Goal: Task Accomplishment & Management: Manage account settings

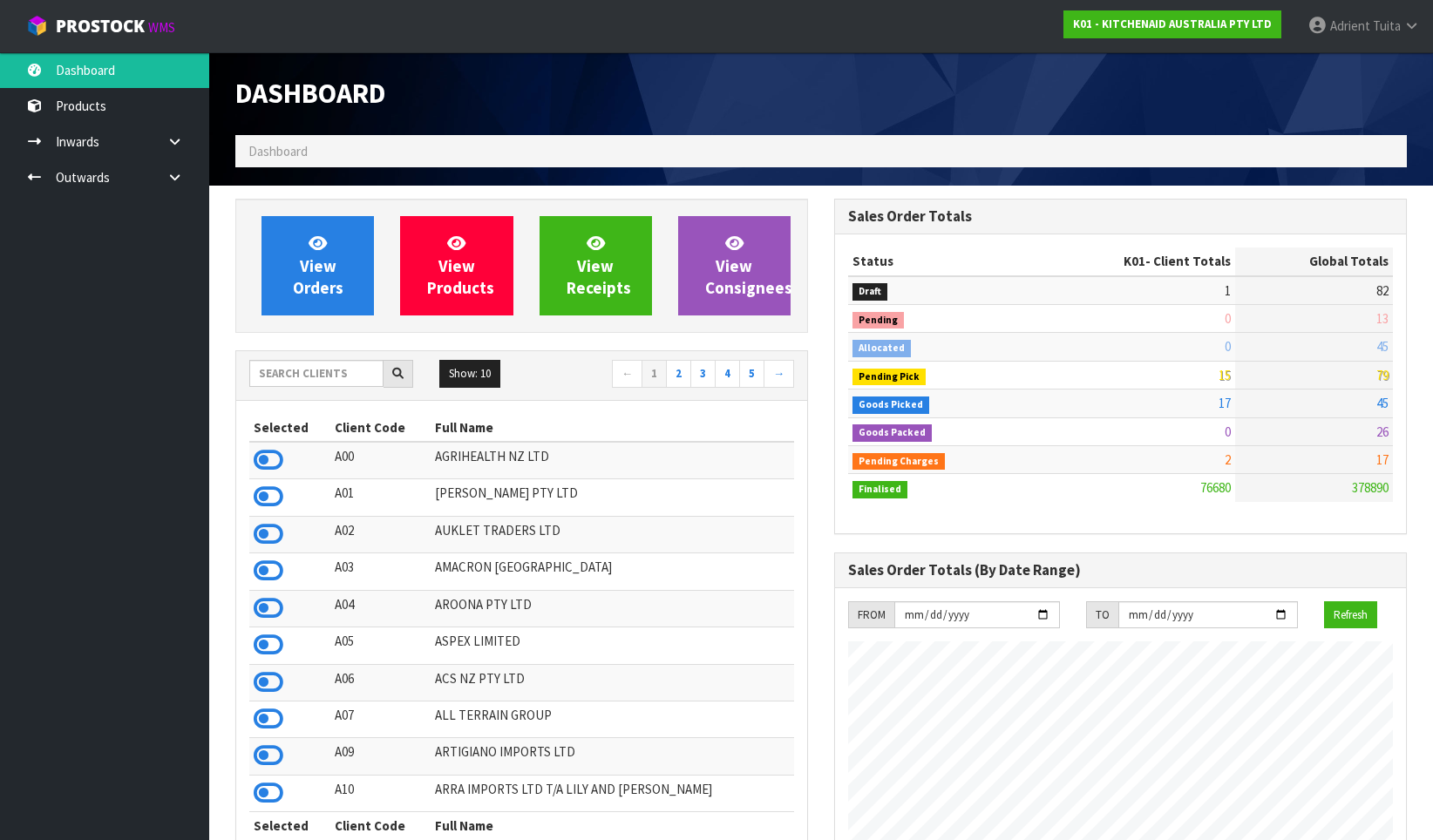
click at [301, 256] on span "View Orders" at bounding box center [318, 266] width 50 height 65
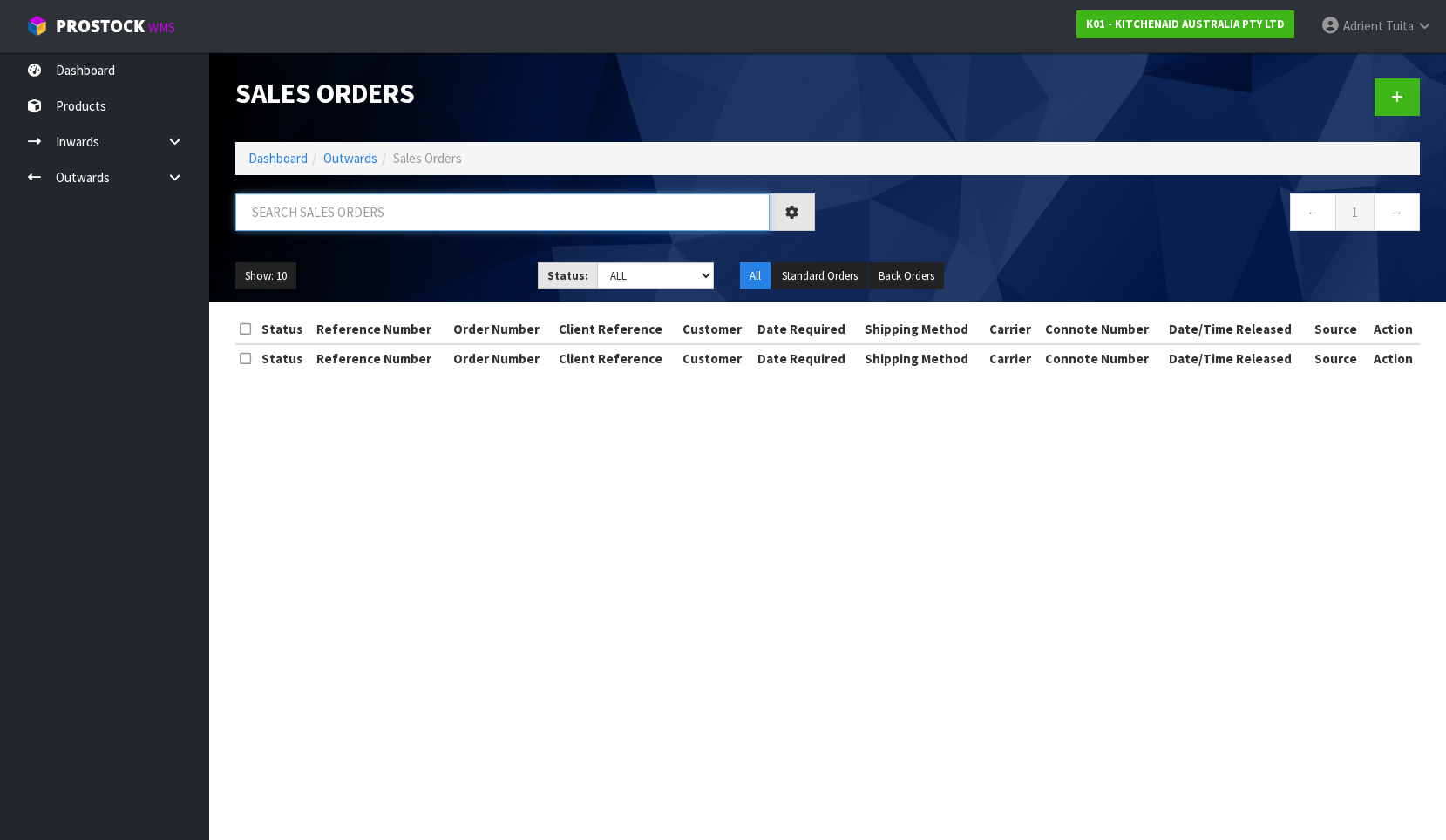
click at [303, 221] on input "text" at bounding box center [502, 213] width 534 height 37
type input "8457"
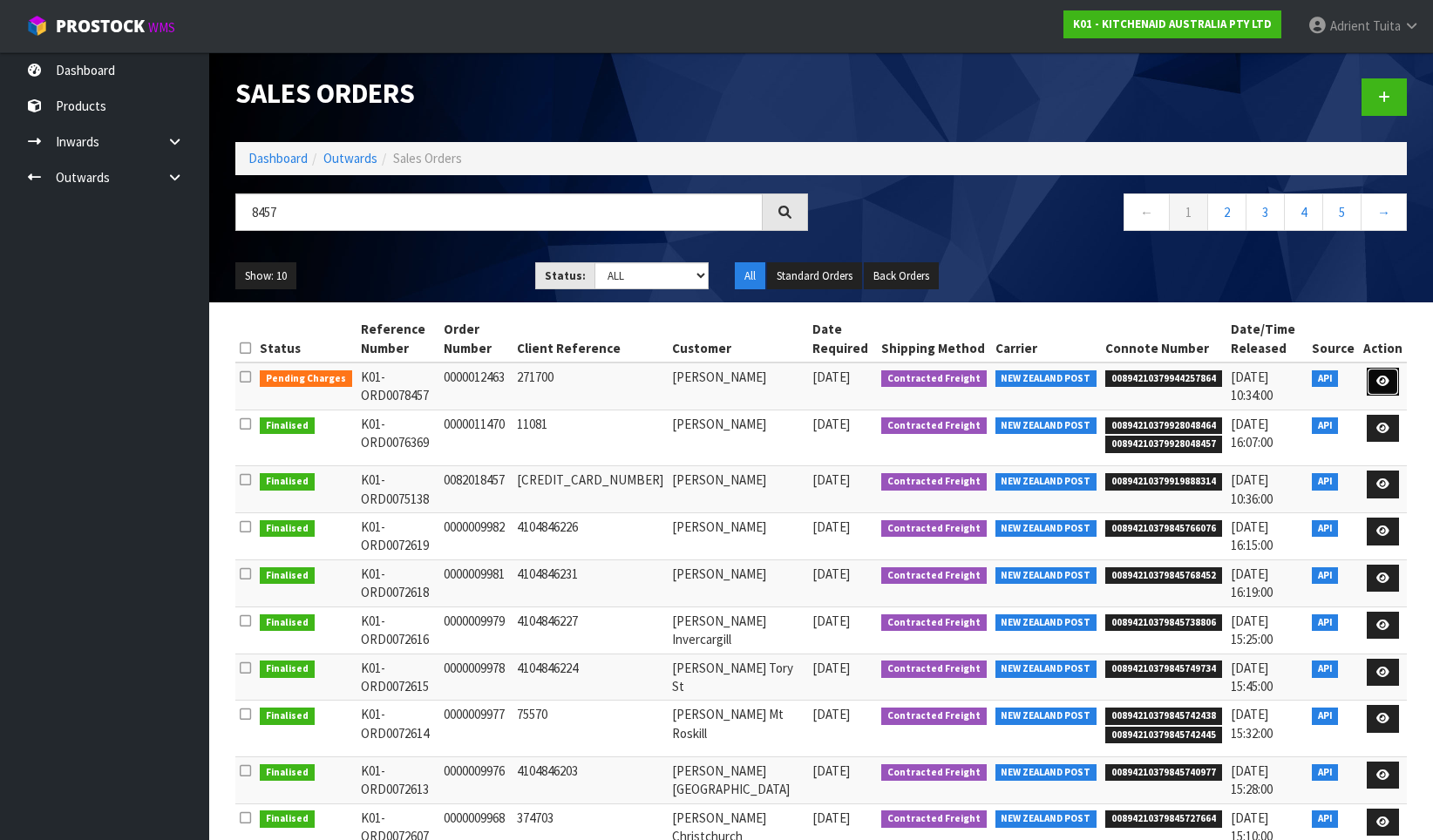
click at [1397, 385] on link at bounding box center [1383, 382] width 33 height 28
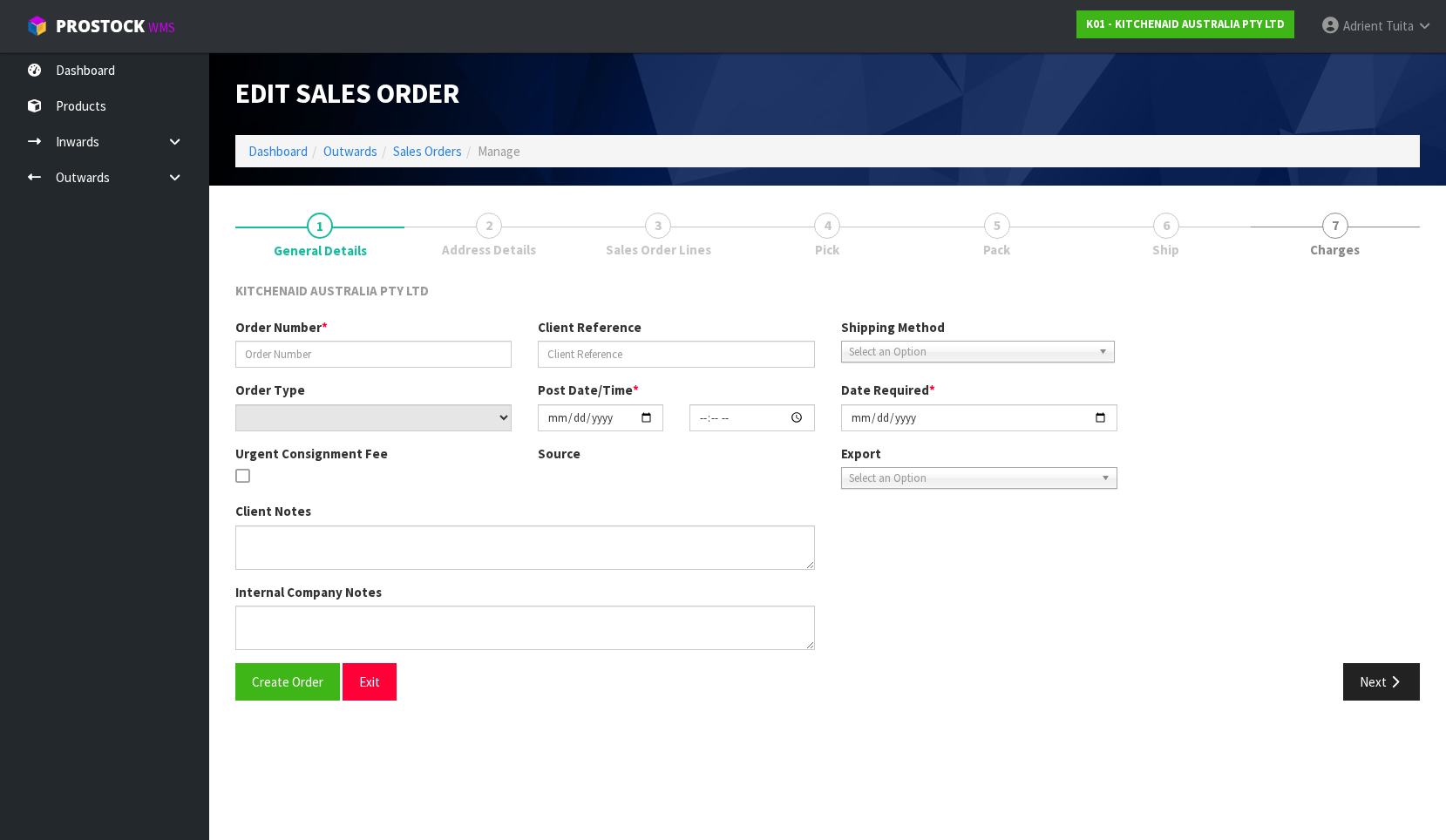
type input "0000012463"
type input "271700"
select select "number:0"
type input "[DATE]"
type input "19:32:37.000"
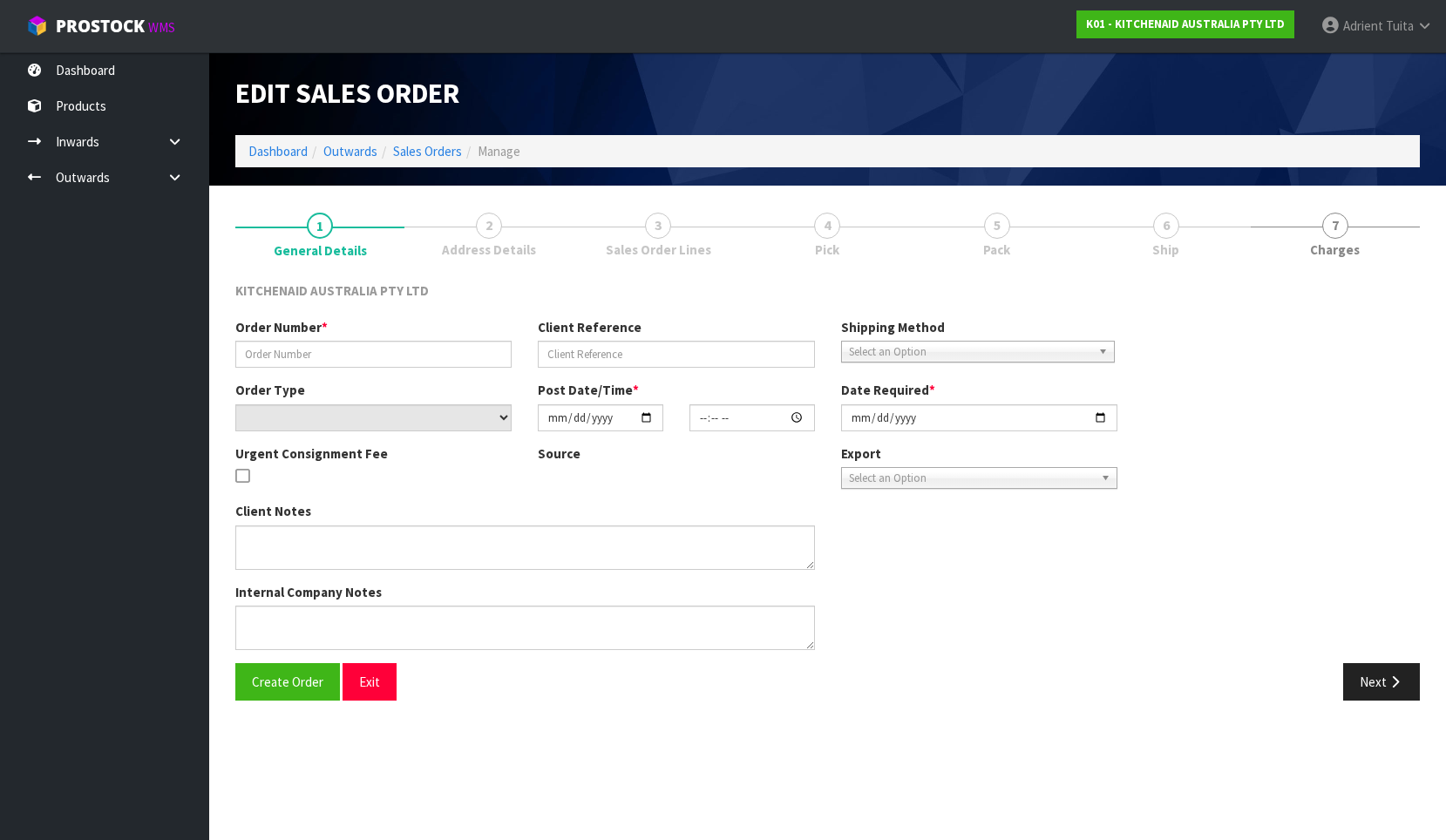
type input "[DATE]"
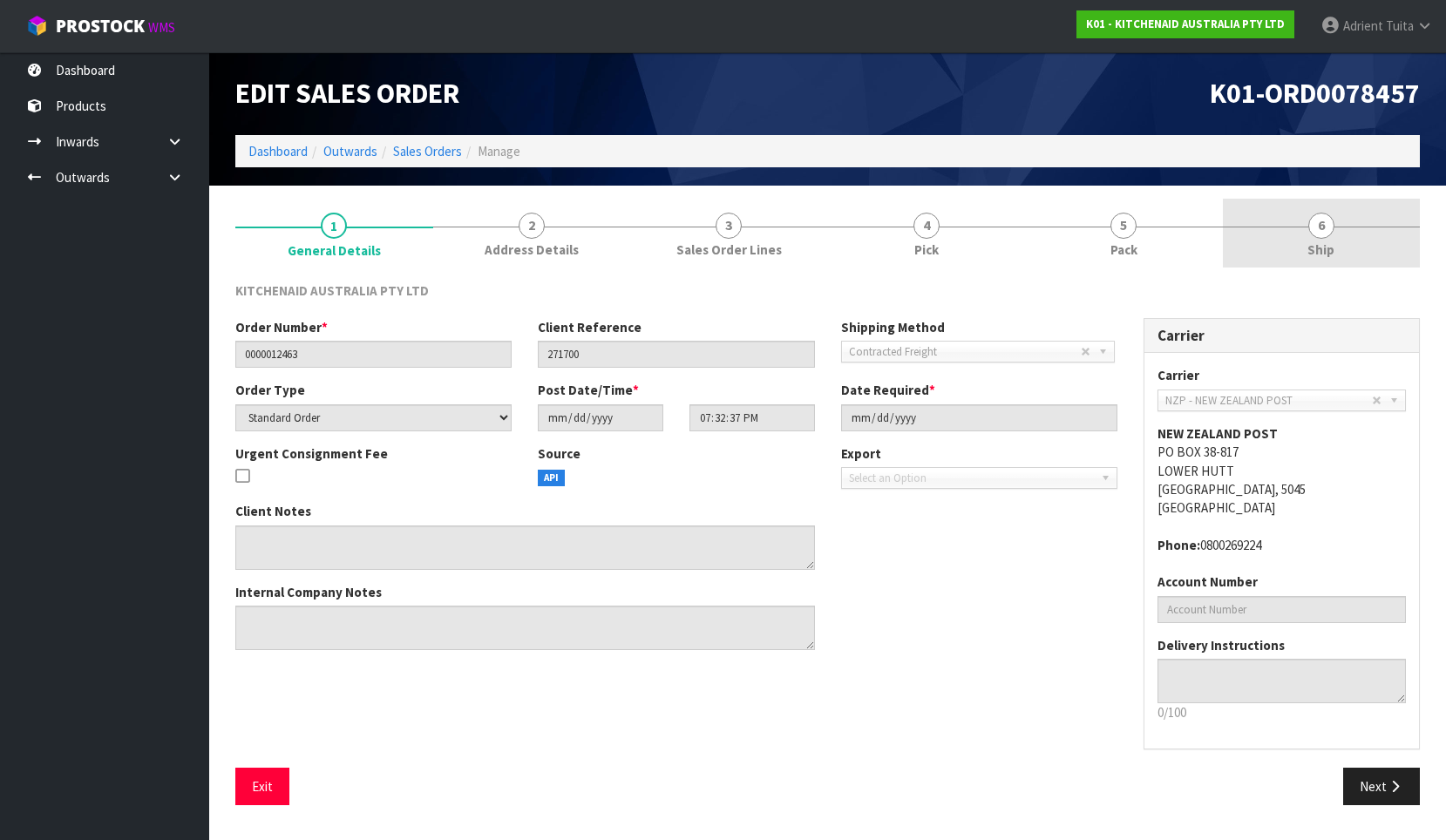
click at [1293, 236] on link "6 Ship" at bounding box center [1322, 233] width 198 height 69
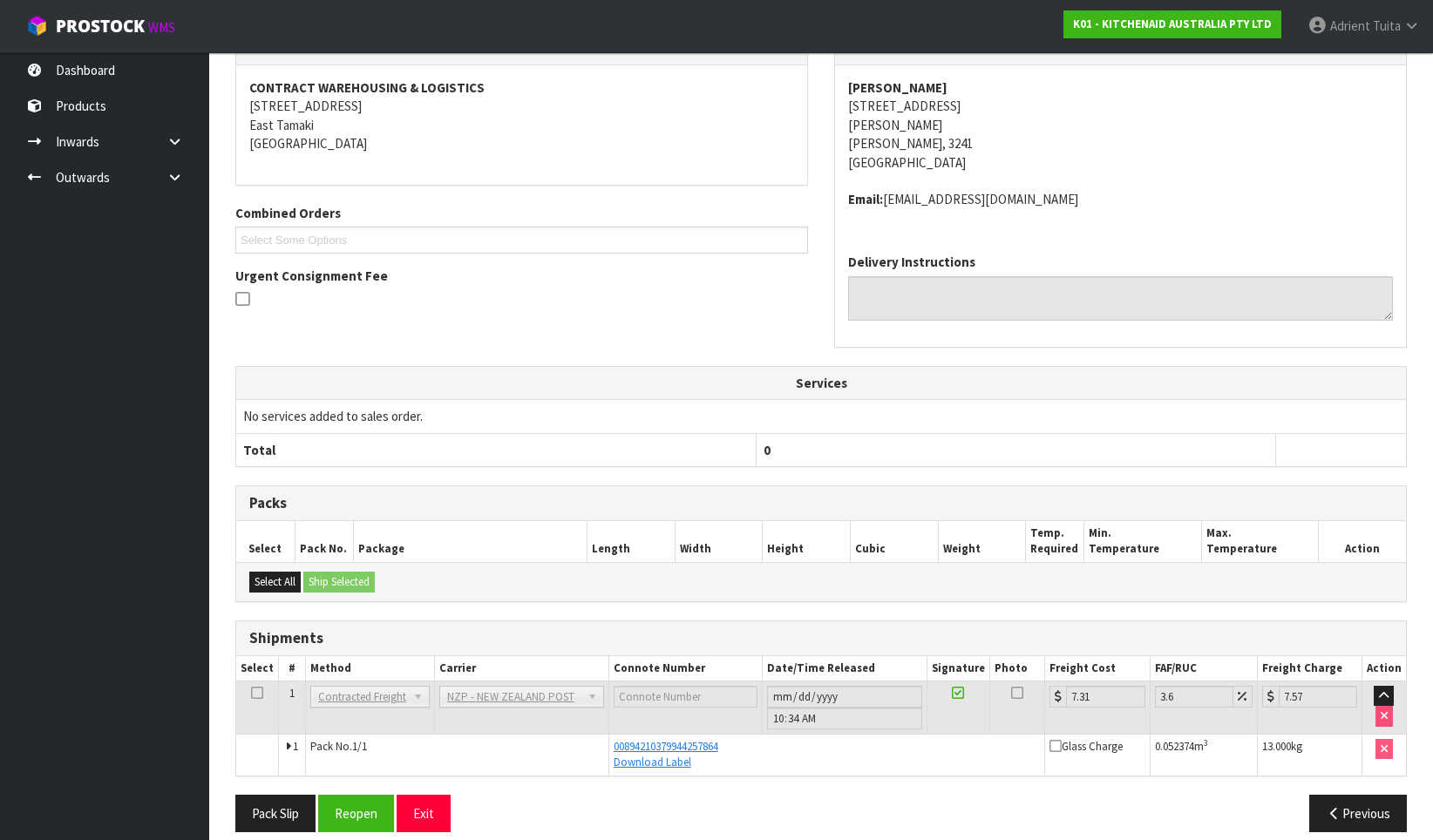
scroll to position [270, 0]
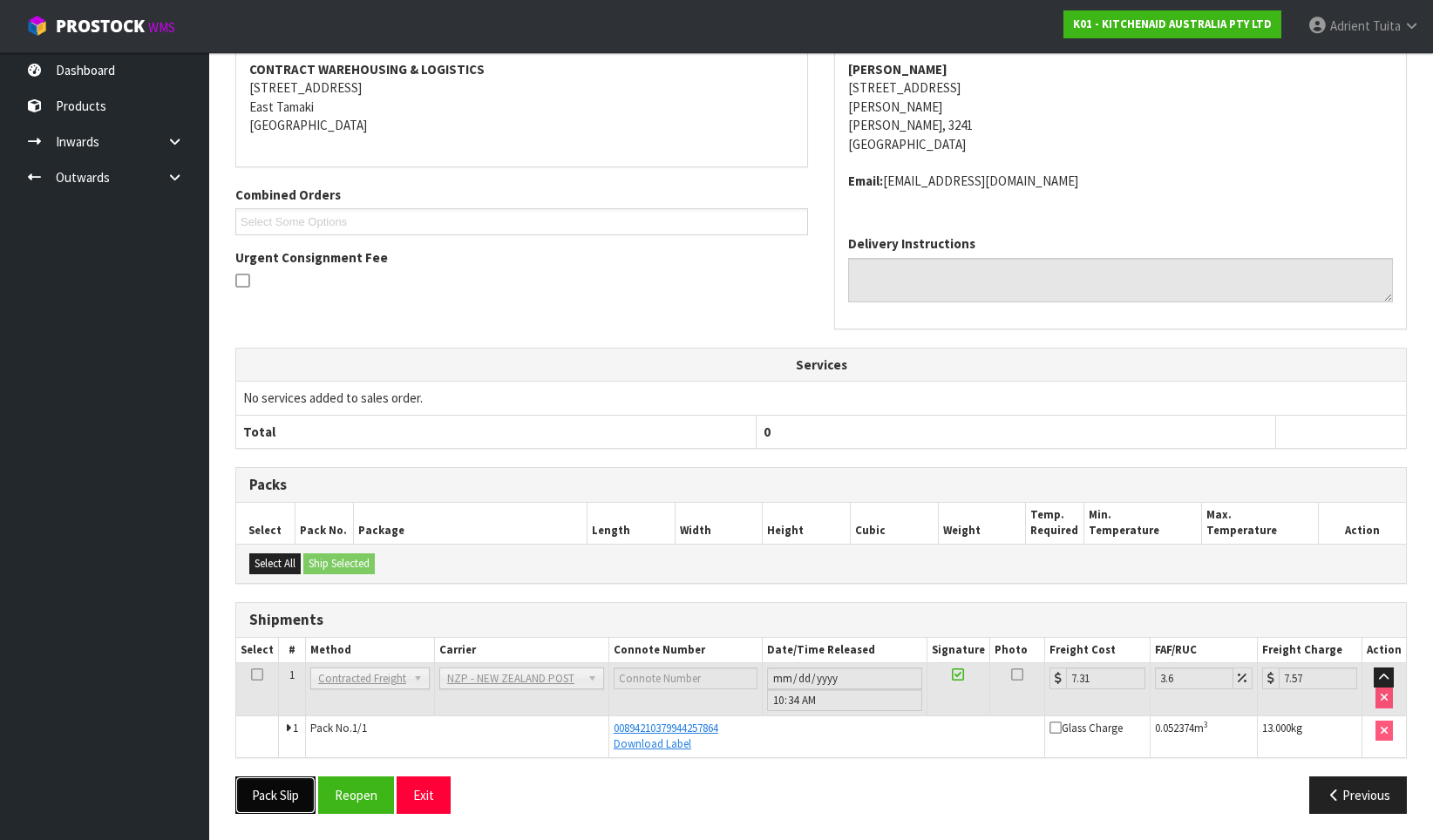
click at [269, 806] on button "Pack Slip" at bounding box center [275, 795] width 80 height 37
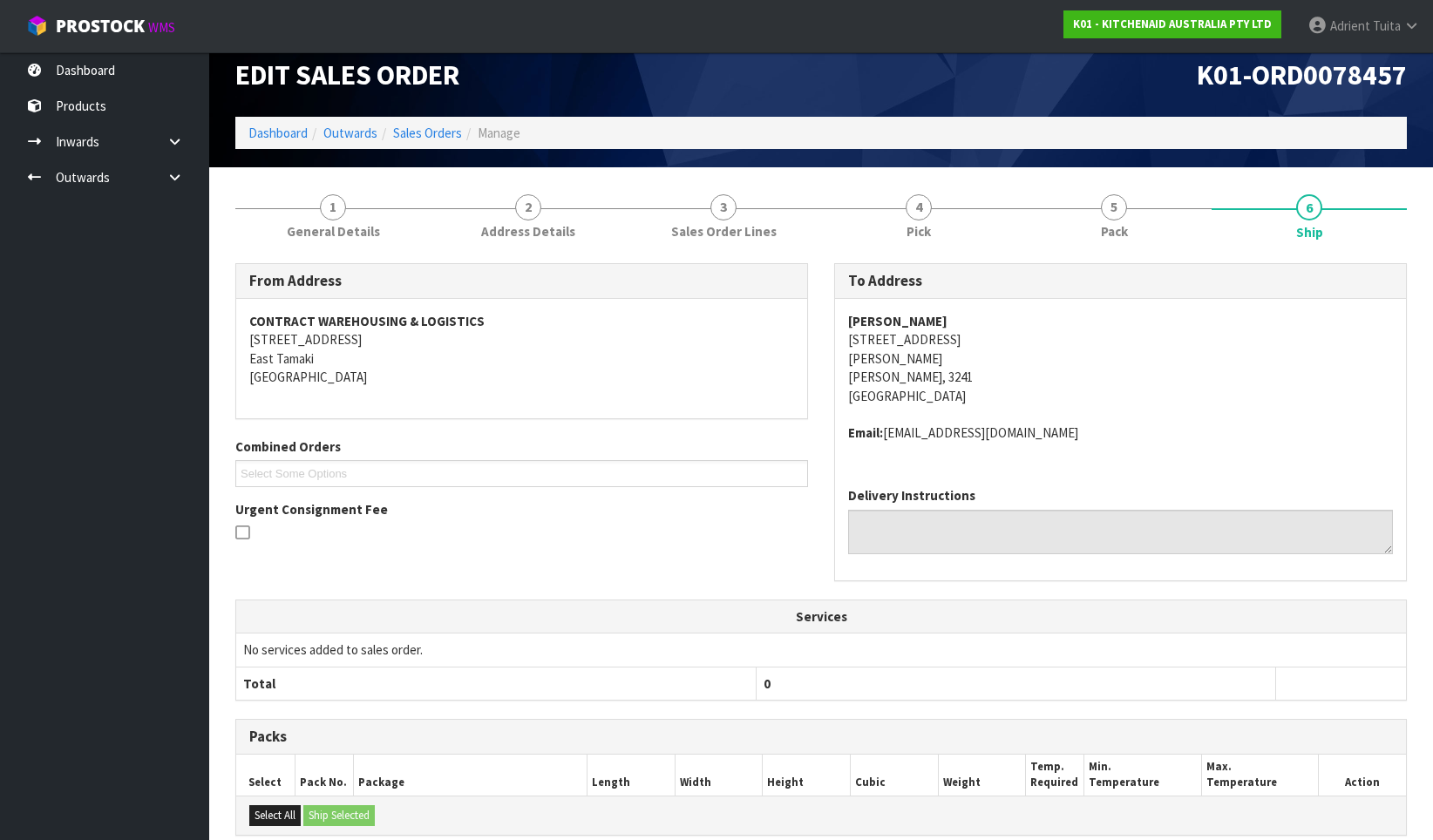
scroll to position [0, 0]
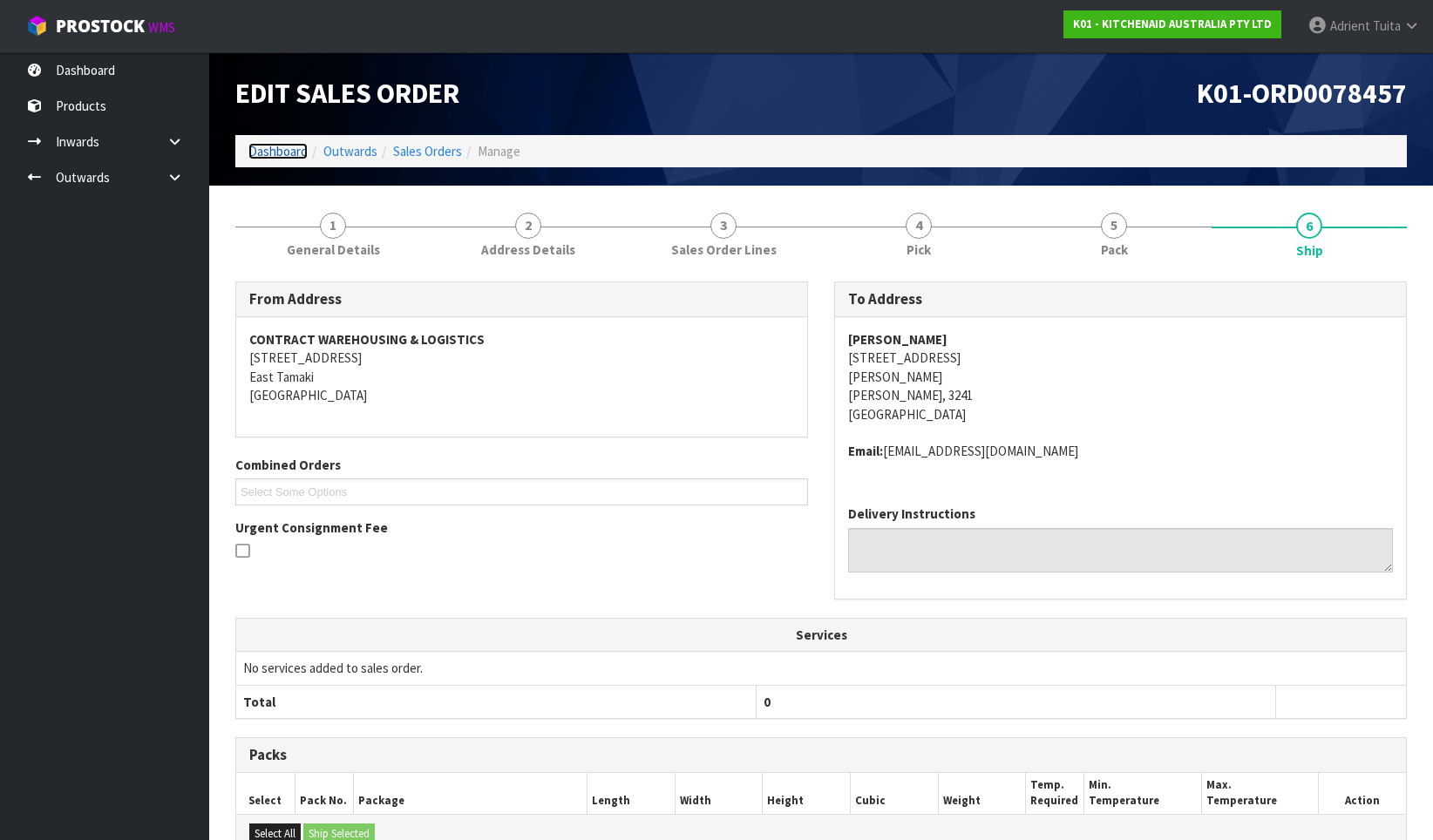
click at [286, 148] on link "Dashboard" at bounding box center [278, 151] width 60 height 17
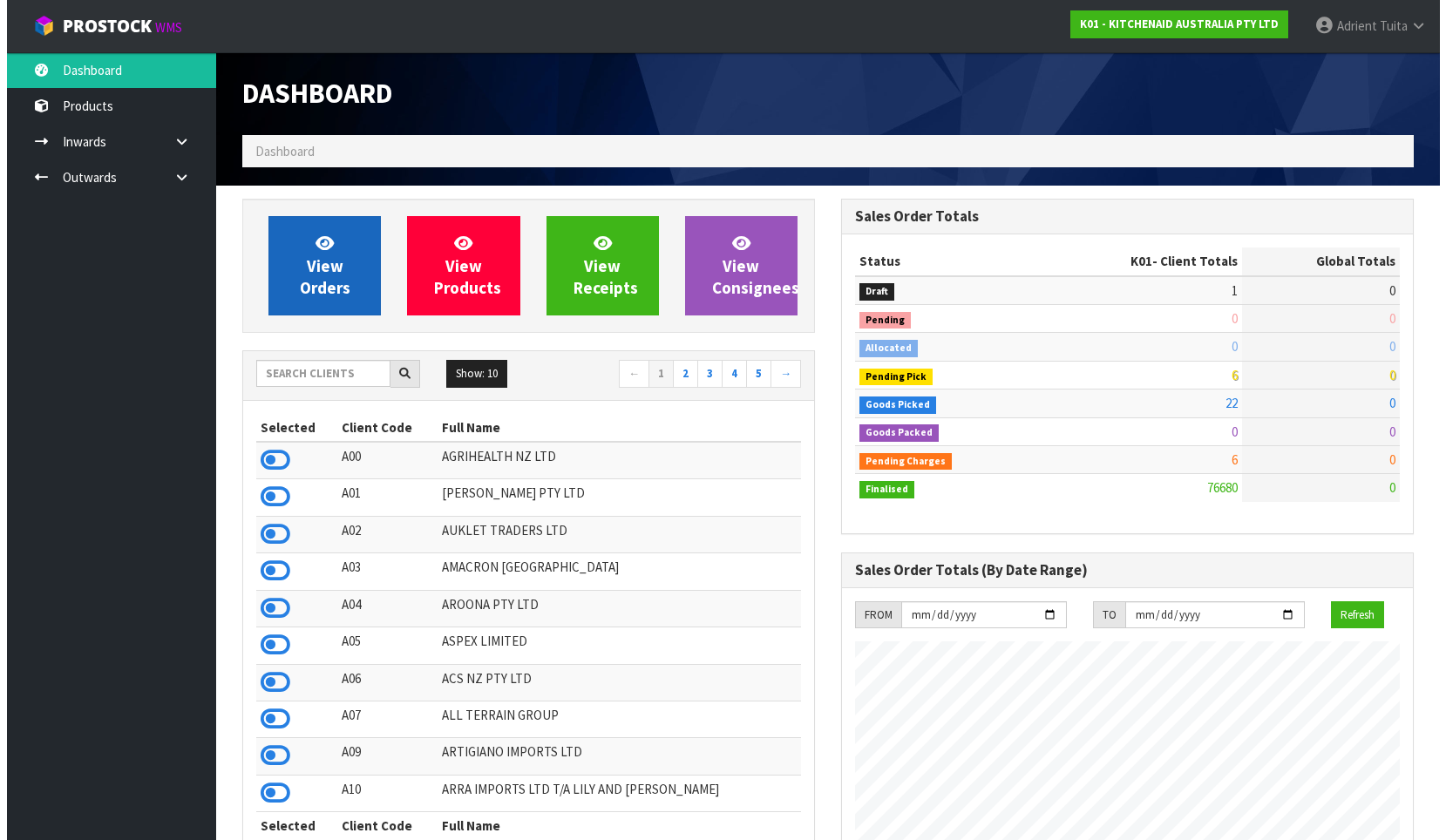
scroll to position [1320, 599]
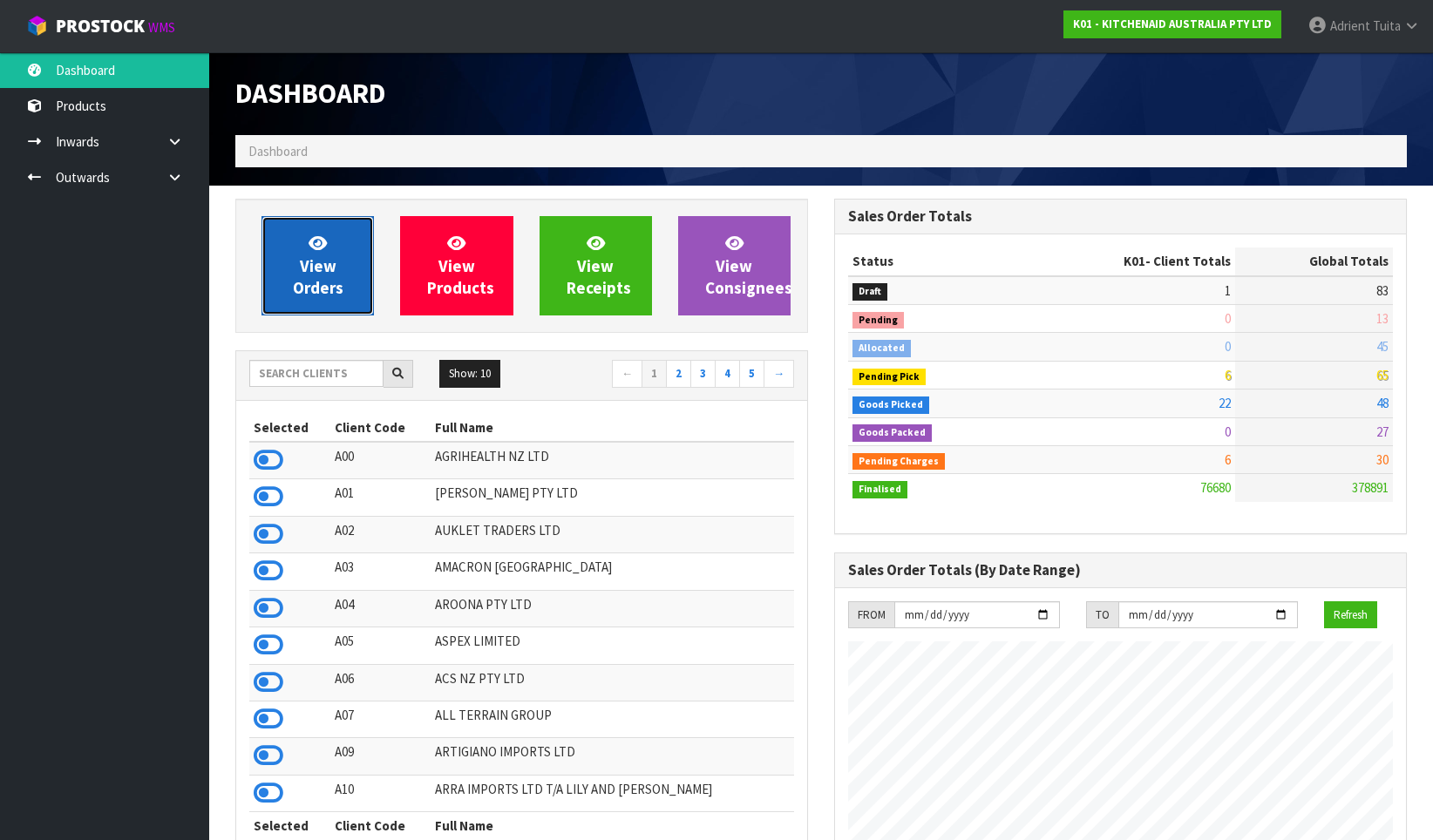
click at [320, 255] on link "View Orders" at bounding box center [317, 266] width 113 height 100
